Goal: Information Seeking & Learning: Learn about a topic

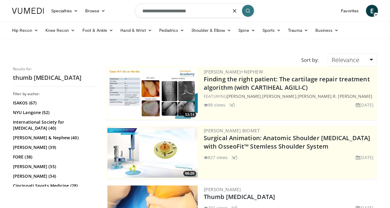
drag, startPoint x: 212, startPoint y: 14, endPoint x: 124, endPoint y: 8, distance: 87.7
click at [124, 8] on nav "Specialties Adult & Family Medicine Allergy, Asthma, Immunology Anesthesiology …" at bounding box center [194, 11] width 373 height 22
type input "**********"
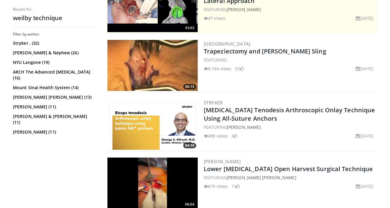
scroll to position [146, 0]
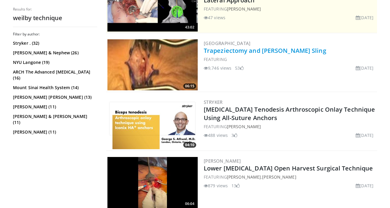
click at [240, 51] on link "Trapeziectomy and [PERSON_NAME] Sling" at bounding box center [265, 51] width 122 height 8
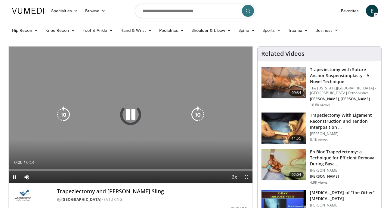
scroll to position [21, 0]
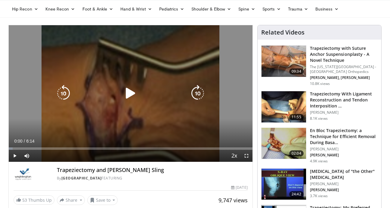
click at [140, 91] on div "Video Player" at bounding box center [130, 93] width 146 height 12
click at [128, 97] on icon "Video Player" at bounding box center [130, 93] width 17 height 17
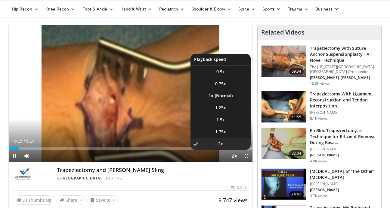
click at [236, 159] on span "Video Player" at bounding box center [234, 156] width 8 height 12
click at [234, 157] on span "Video Player" at bounding box center [234, 156] width 8 height 12
click at [226, 120] on li "1.5x" at bounding box center [220, 120] width 60 height 12
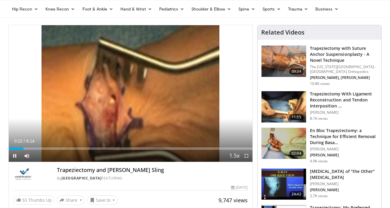
click at [247, 158] on span "Video Player" at bounding box center [246, 156] width 12 height 12
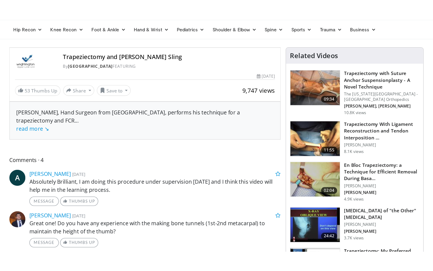
scroll to position [0, 0]
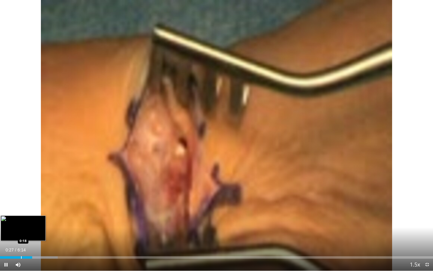
click at [21, 208] on div "Progress Bar" at bounding box center [21, 257] width 1 height 2
click at [8, 208] on div "Progress Bar" at bounding box center [8, 257] width 1 height 2
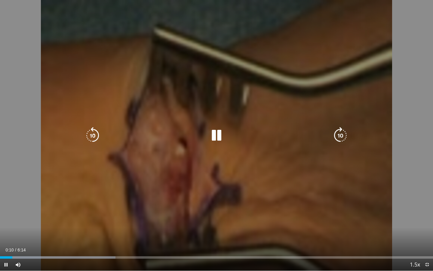
click at [220, 128] on icon "Video Player" at bounding box center [216, 135] width 17 height 17
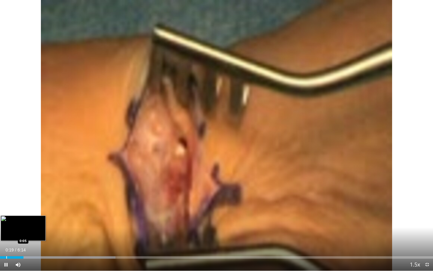
click at [6, 208] on div "Progress Bar" at bounding box center [6, 257] width 1 height 2
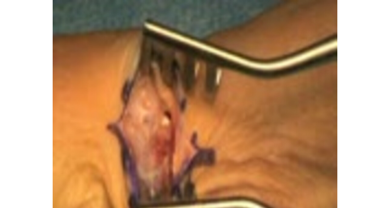
scroll to position [94, 0]
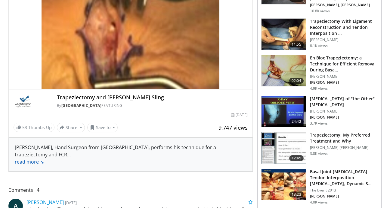
click at [25, 163] on link "read more ↘" at bounding box center [29, 162] width 29 height 7
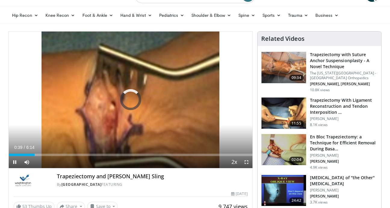
scroll to position [18, 0]
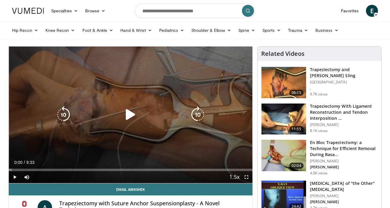
click at [129, 116] on icon "Video Player" at bounding box center [130, 114] width 17 height 17
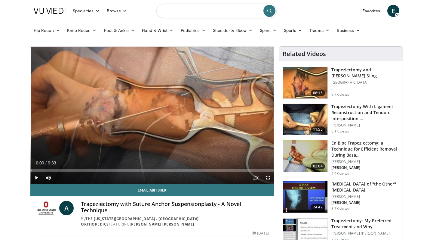
click at [206, 10] on input "Search topics, interventions" at bounding box center [216, 11] width 120 height 14
type input "**********"
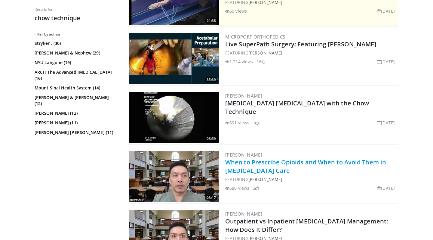
scroll to position [155, 0]
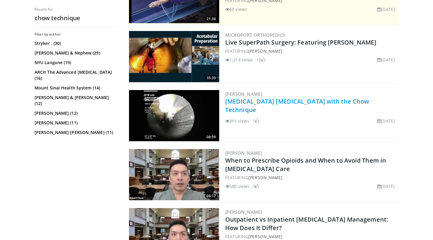
click at [240, 104] on link "[MEDICAL_DATA] [MEDICAL_DATA] with the Chow Technique" at bounding box center [297, 105] width 144 height 17
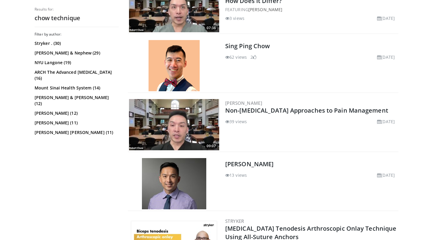
scroll to position [552, 0]
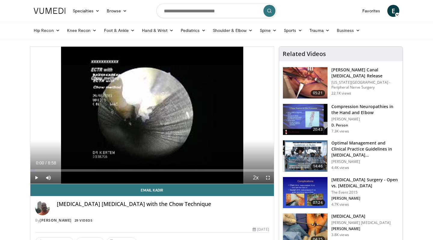
click at [35, 179] on span "Video Player" at bounding box center [36, 177] width 12 height 12
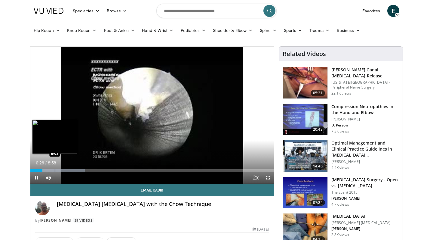
click at [55, 170] on div "Progress Bar" at bounding box center [55, 170] width 1 height 2
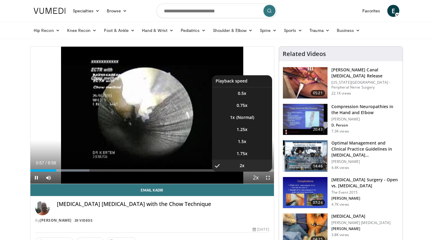
click at [255, 179] on span "Video Player" at bounding box center [256, 178] width 8 height 12
click at [245, 132] on span "1.25x" at bounding box center [242, 129] width 11 height 6
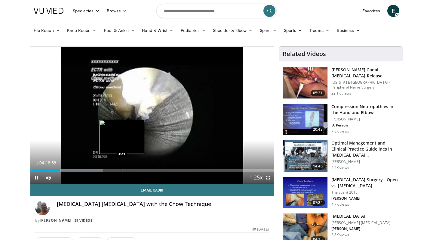
click at [122, 170] on div "Progress Bar" at bounding box center [122, 170] width 1 height 2
